Goal: Find specific page/section: Find specific page/section

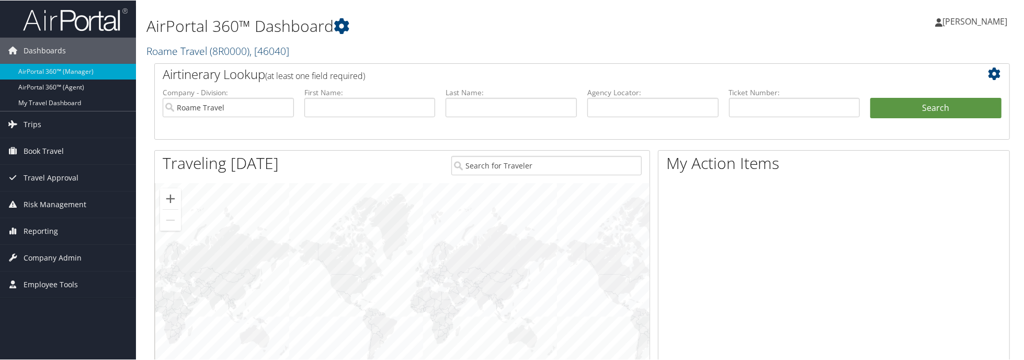
click at [196, 51] on link "Roame Travel ( 8R0000 ) , [ 46040 ]" at bounding box center [217, 50] width 143 height 14
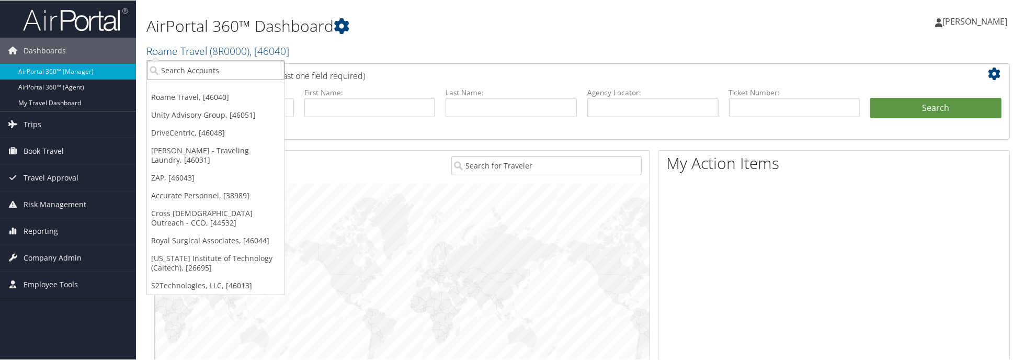
click at [204, 66] on input "search" at bounding box center [216, 69] width 138 height 19
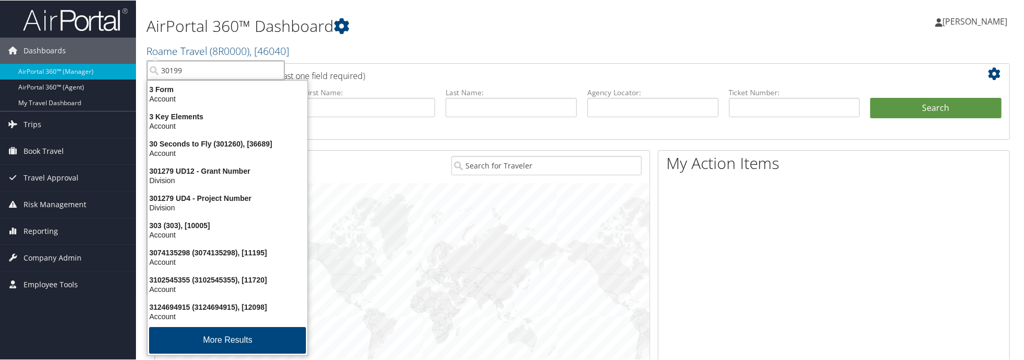
type input "301990"
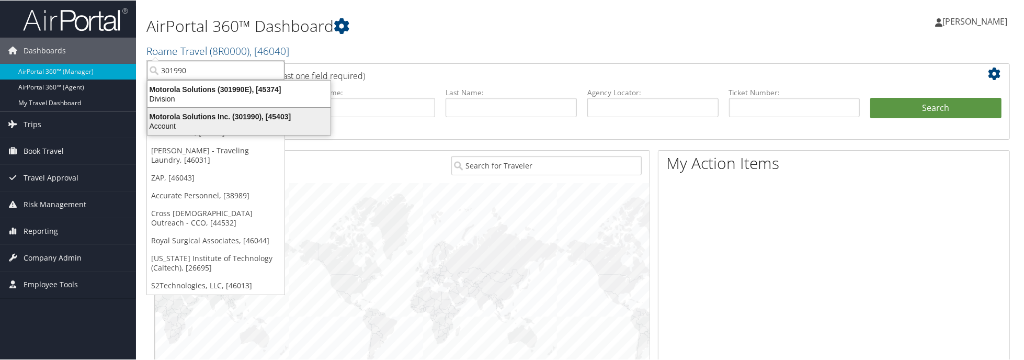
click at [241, 127] on div "Account" at bounding box center [239, 125] width 196 height 9
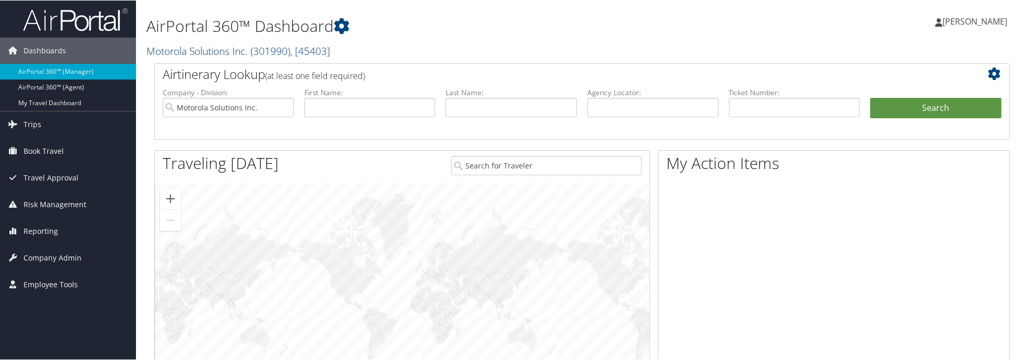
click at [206, 45] on link "Motorola Solutions Inc. ( 301990 ) , [ 45403 ]" at bounding box center [238, 50] width 184 height 14
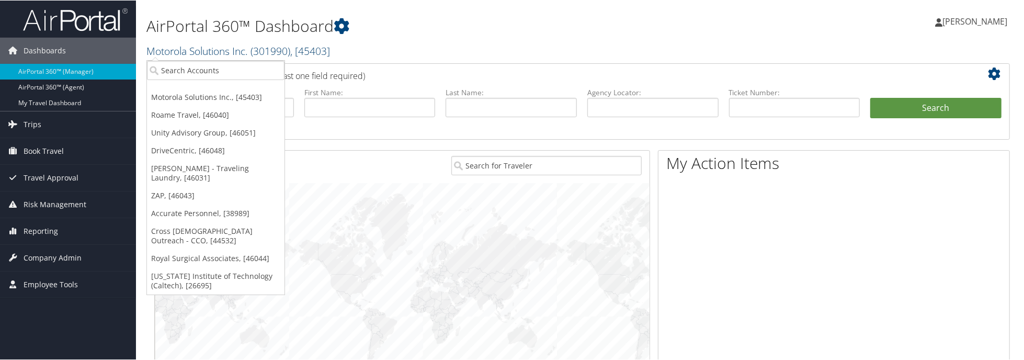
click at [206, 45] on link "Motorola Solutions Inc. ( 301990 ) , [ 45403 ]" at bounding box center [238, 50] width 184 height 14
click at [78, 258] on span "Company Admin" at bounding box center [53, 257] width 58 height 26
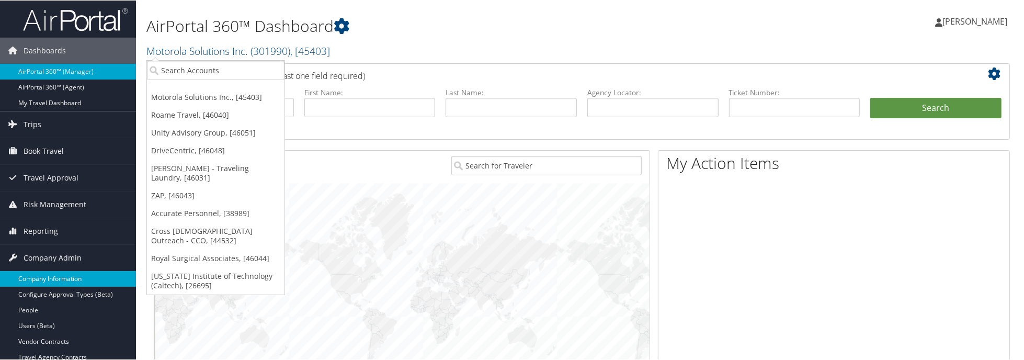
click at [75, 271] on link "Company Information" at bounding box center [68, 278] width 136 height 16
